Goal: Task Accomplishment & Management: Manage account settings

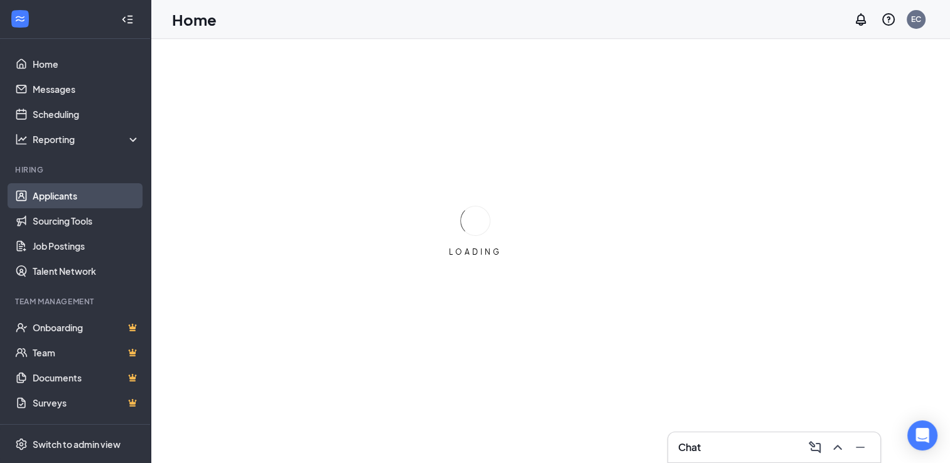
click at [69, 200] on link "Applicants" at bounding box center [86, 195] width 107 height 25
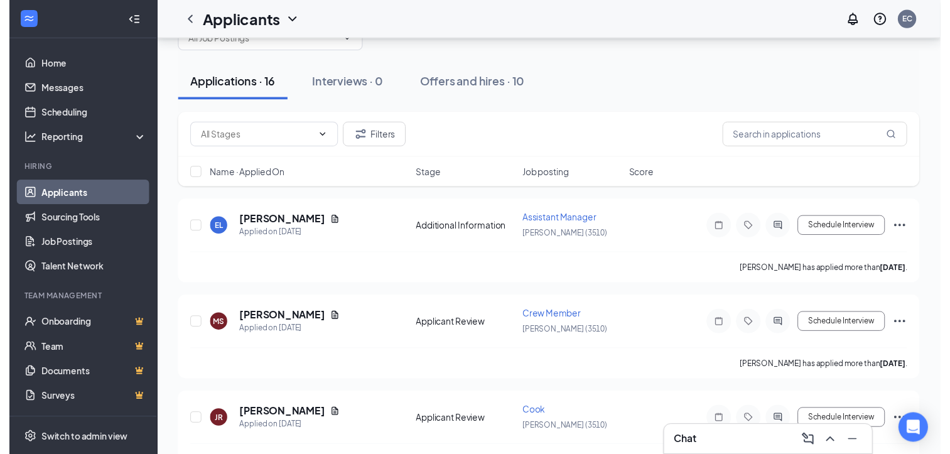
scroll to position [63, 0]
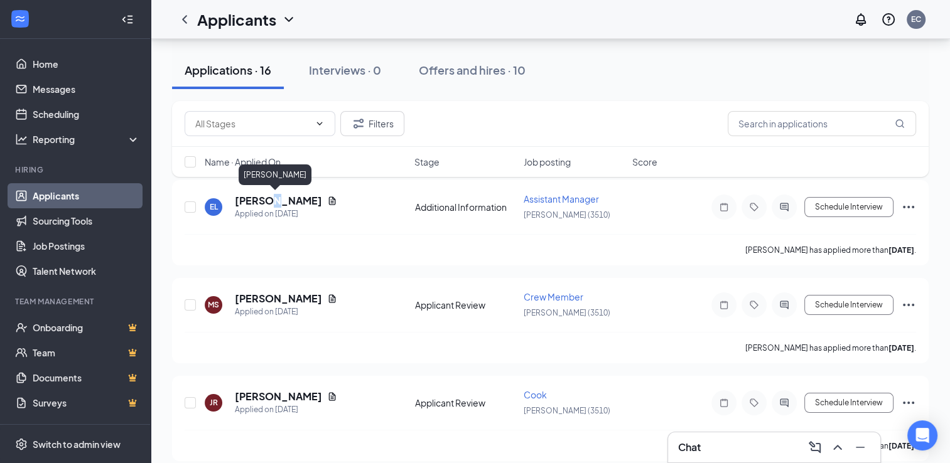
drag, startPoint x: 261, startPoint y: 202, endPoint x: 335, endPoint y: 188, distance: 74.7
click at [259, 202] on h5 "[PERSON_NAME]" at bounding box center [278, 201] width 87 height 14
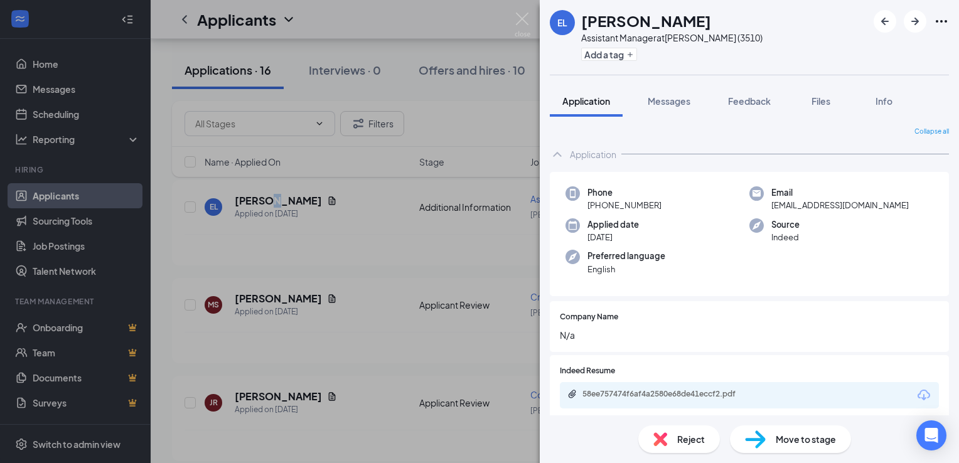
click at [458, 338] on div "EL [PERSON_NAME] Assistant Manager at [PERSON_NAME] (3510) Add a tag Applicatio…" at bounding box center [479, 231] width 959 height 463
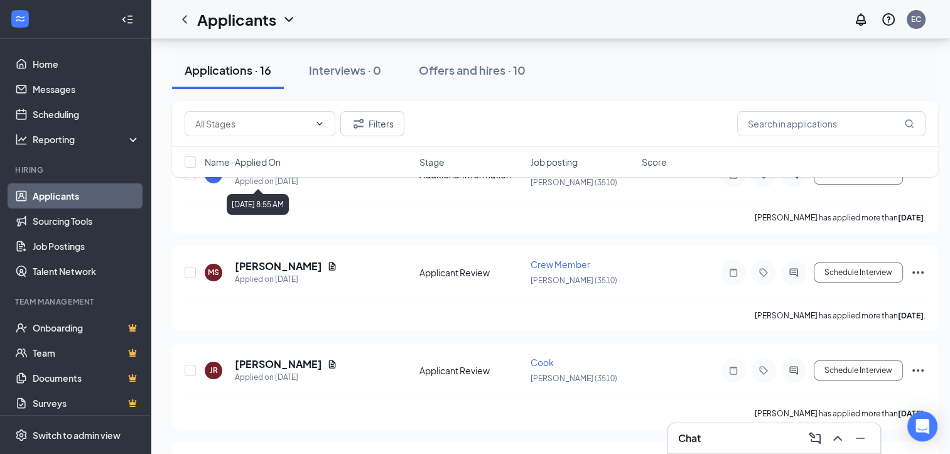
scroll to position [126, 0]
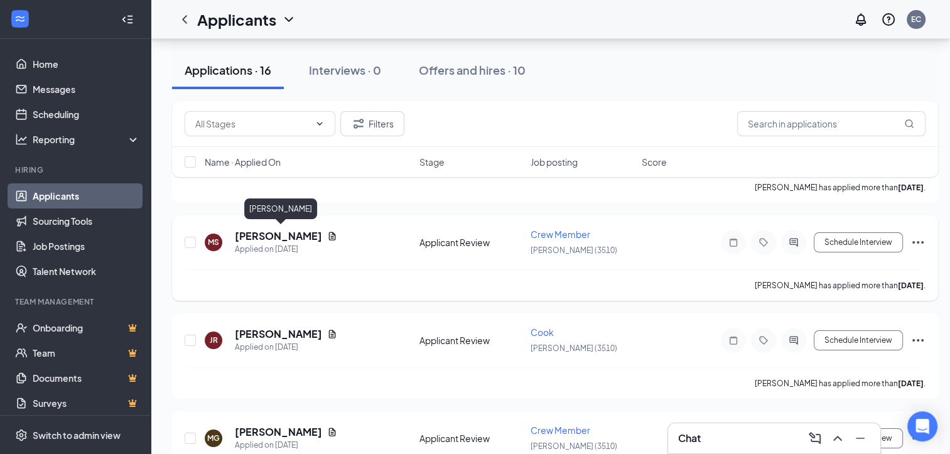
click at [308, 235] on h5 "[PERSON_NAME]" at bounding box center [278, 236] width 87 height 14
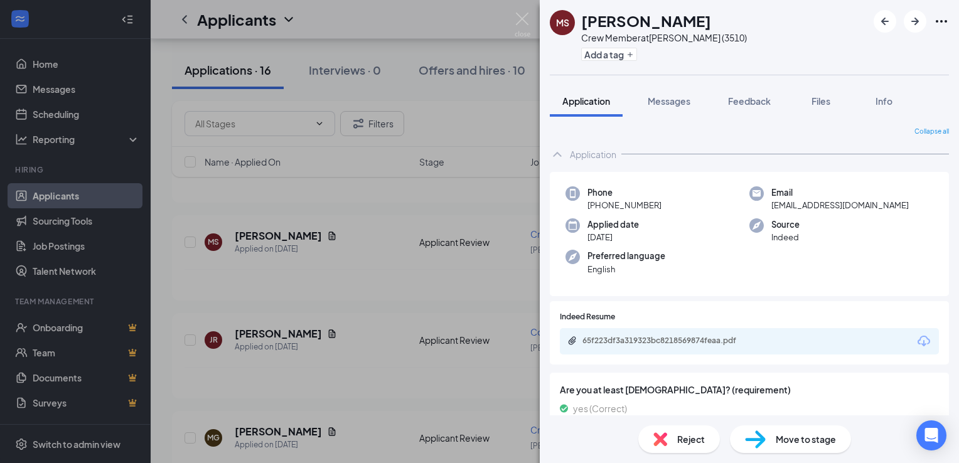
click at [256, 262] on div "[PERSON_NAME] [PERSON_NAME] Crew Member at [PERSON_NAME] (3510) Add a tag Appli…" at bounding box center [479, 231] width 959 height 463
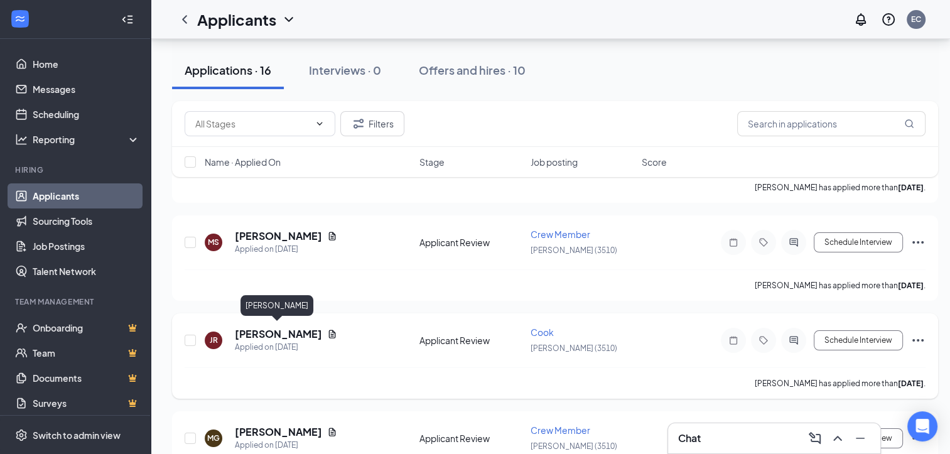
click at [274, 332] on h5 "[PERSON_NAME]" at bounding box center [278, 334] width 87 height 14
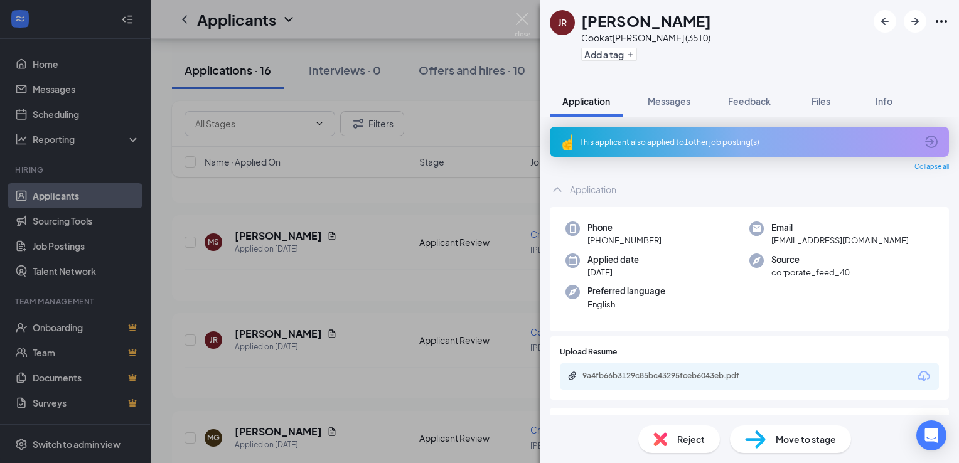
drag, startPoint x: 236, startPoint y: 302, endPoint x: 244, endPoint y: 311, distance: 12.5
click at [236, 302] on div "JR [PERSON_NAME] [PERSON_NAME] at [PERSON_NAME] (3510) Add a tag Application Me…" at bounding box center [479, 231] width 959 height 463
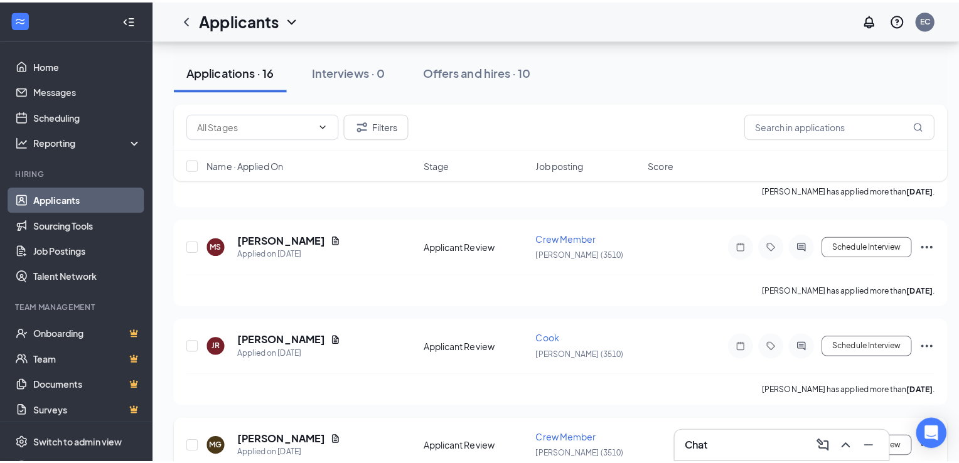
scroll to position [188, 0]
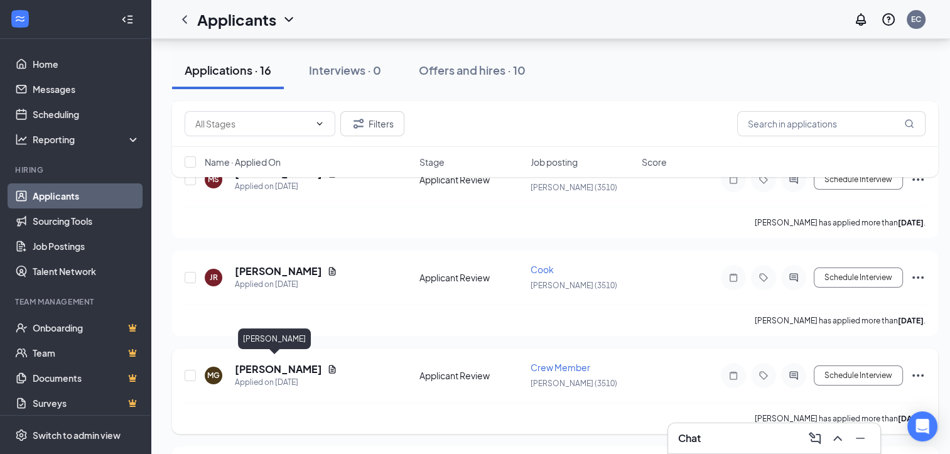
click at [258, 362] on h5 "[PERSON_NAME]" at bounding box center [278, 369] width 87 height 14
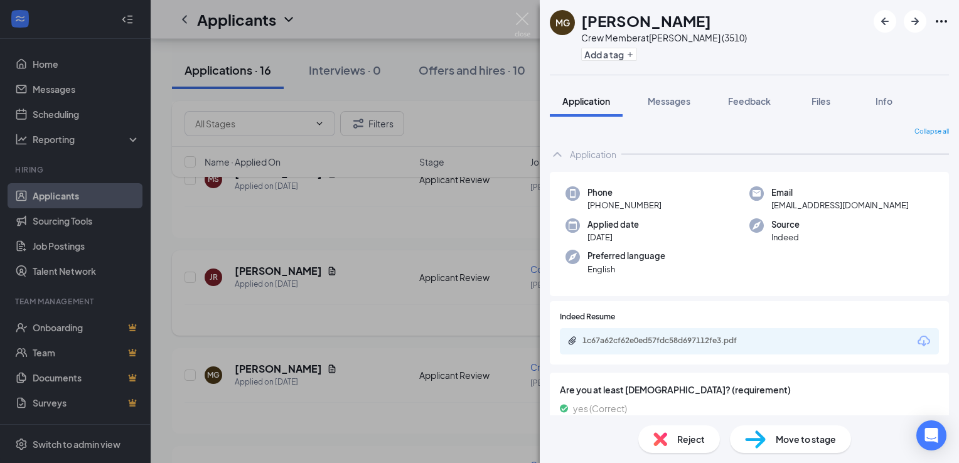
drag, startPoint x: 407, startPoint y: 240, endPoint x: 377, endPoint y: 281, distance: 50.7
click at [406, 241] on div "MG [PERSON_NAME] Crew Member at [PERSON_NAME] (3510) Add a tag Application Mess…" at bounding box center [479, 231] width 959 height 463
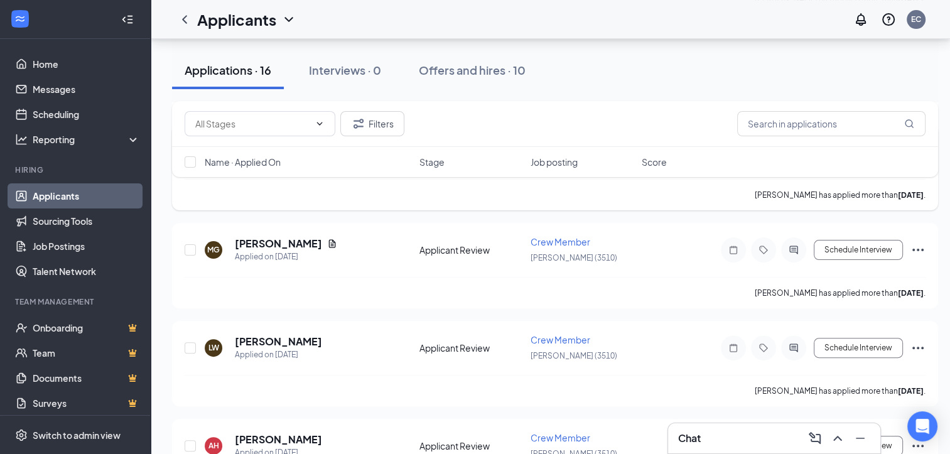
scroll to position [377, 0]
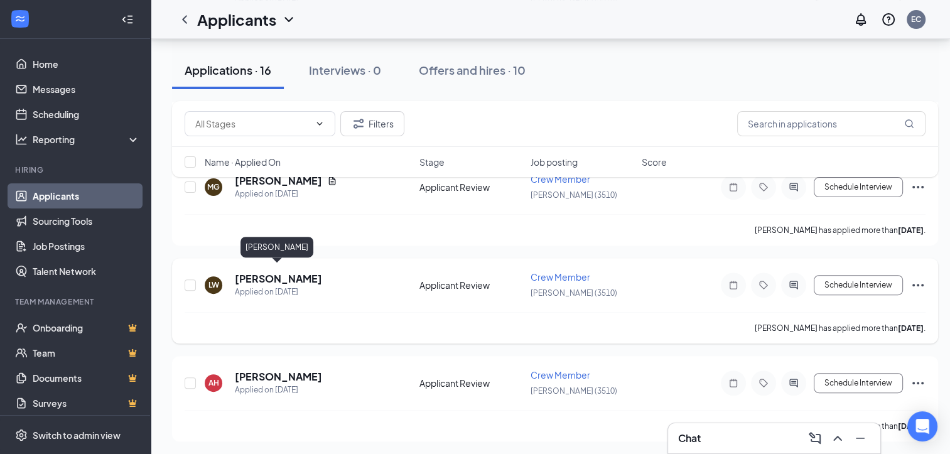
click at [289, 272] on h5 "[PERSON_NAME]" at bounding box center [278, 279] width 87 height 14
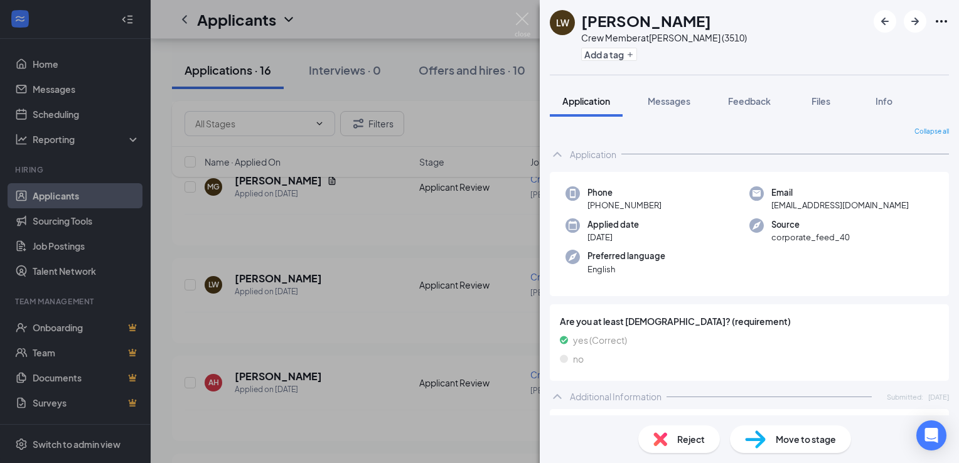
click at [352, 199] on div "[PERSON_NAME] Crew Member at [PERSON_NAME] (3510) Add a tag Application Message…" at bounding box center [479, 231] width 959 height 463
